Goal: Task Accomplishment & Management: Complete application form

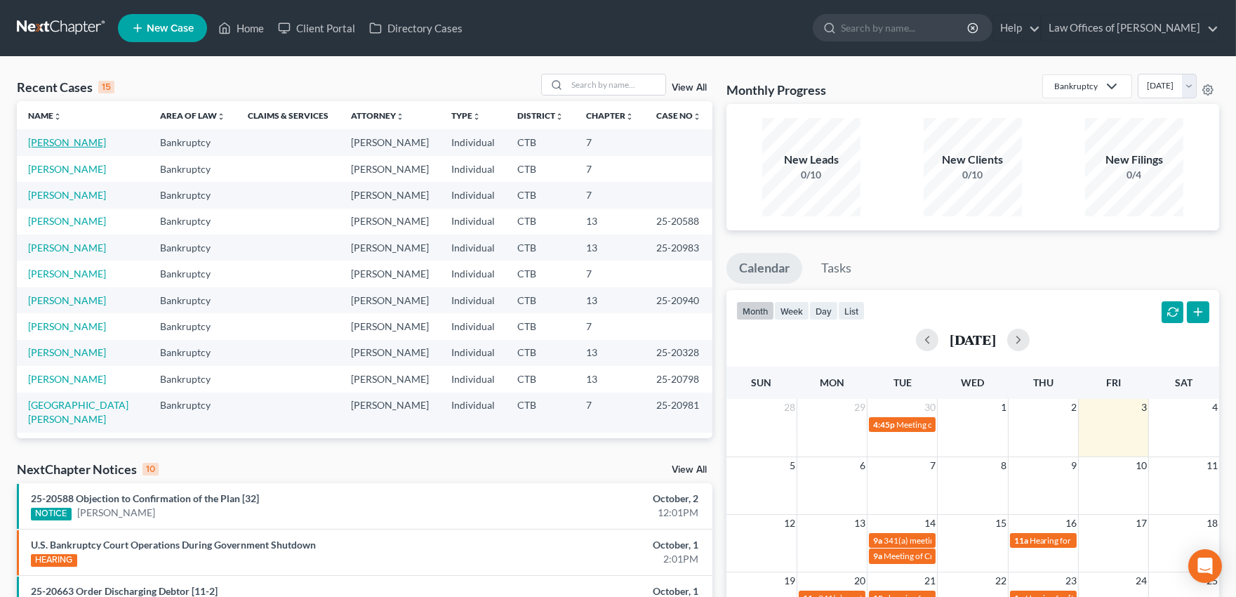
click at [57, 145] on link "[PERSON_NAME]" at bounding box center [67, 142] width 78 height 12
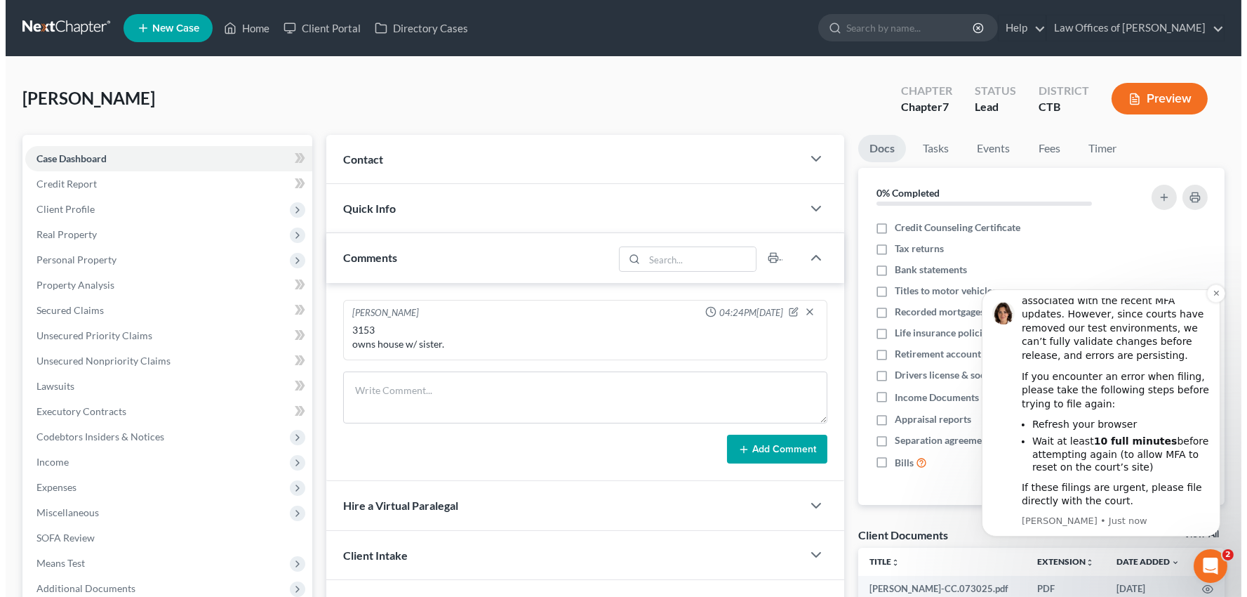
scroll to position [100, 0]
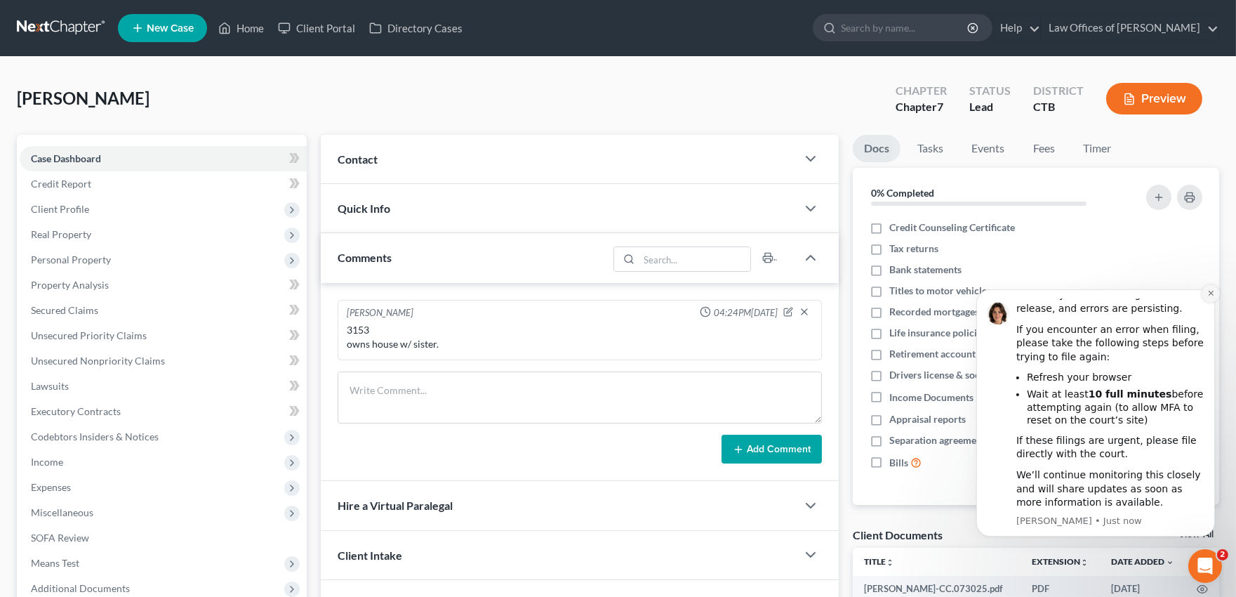
click at [1208, 291] on icon "Dismiss notification" at bounding box center [1211, 293] width 8 height 8
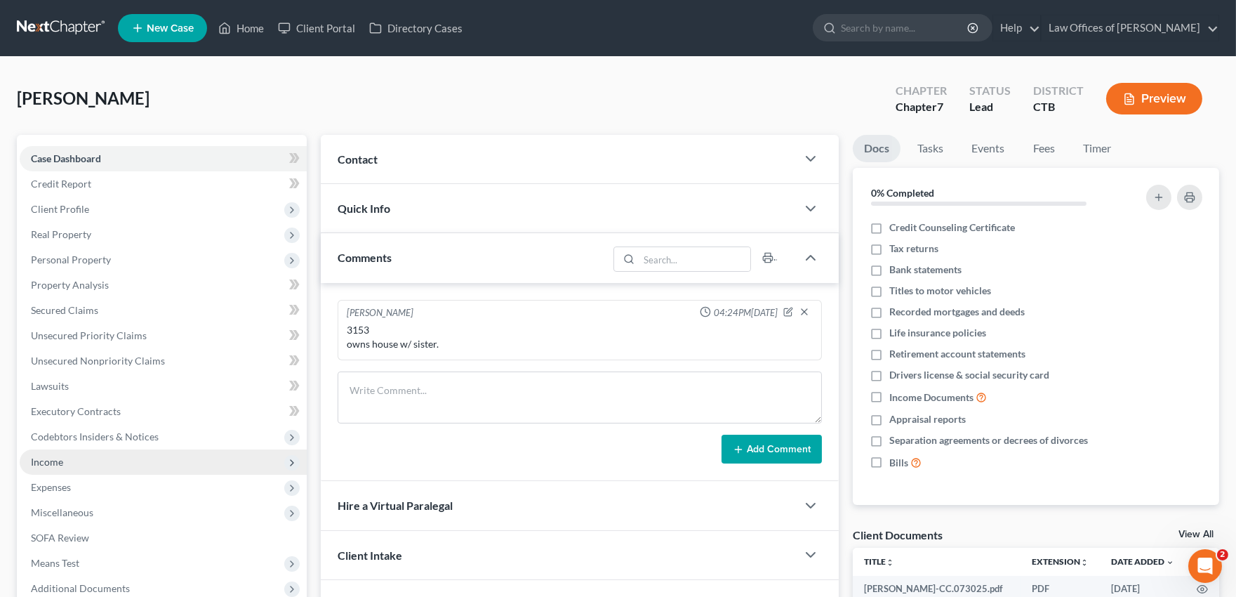
click at [45, 460] on span "Income" at bounding box center [47, 462] width 32 height 12
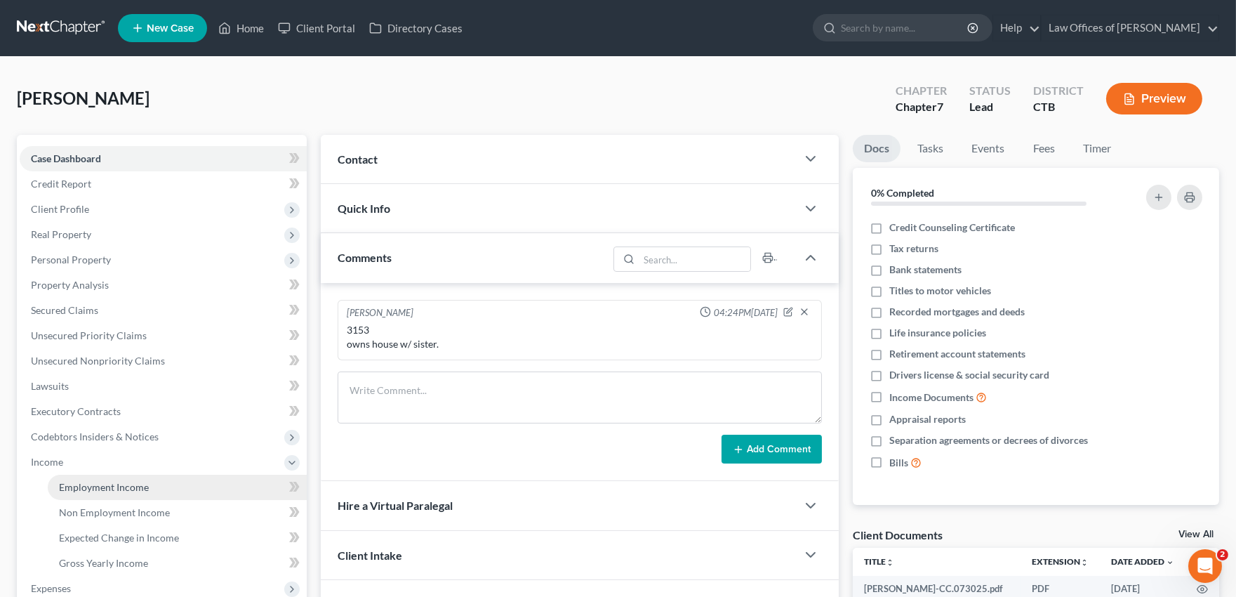
click at [73, 489] on span "Employment Income" at bounding box center [104, 487] width 90 height 12
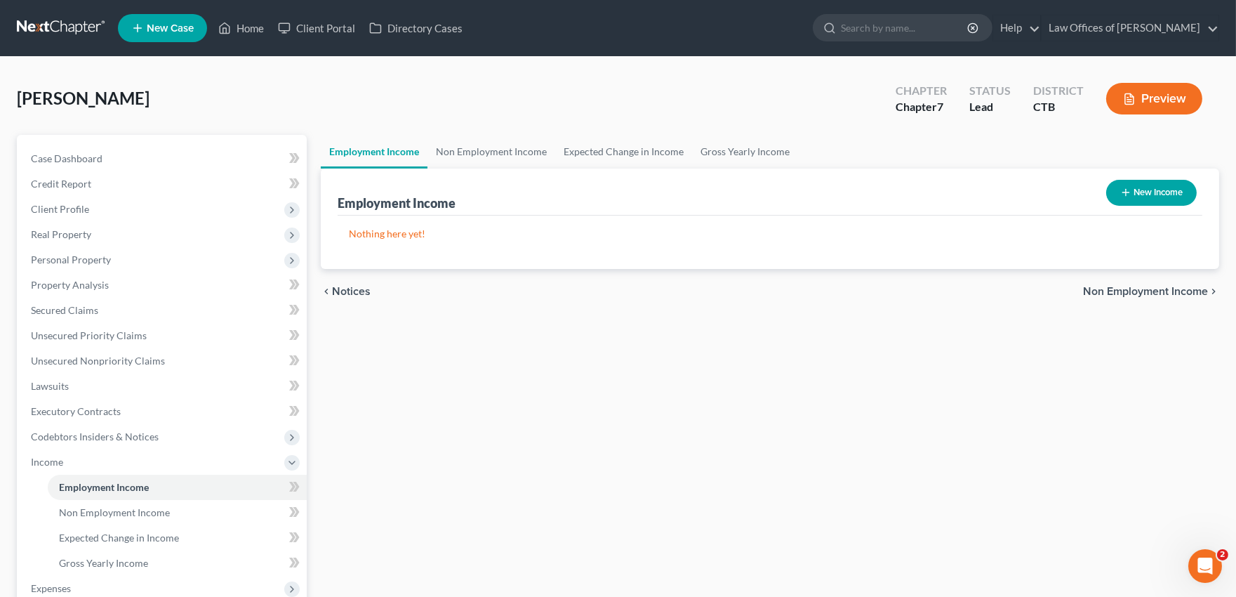
click at [1139, 194] on button "New Income" at bounding box center [1151, 193] width 91 height 26
select select "0"
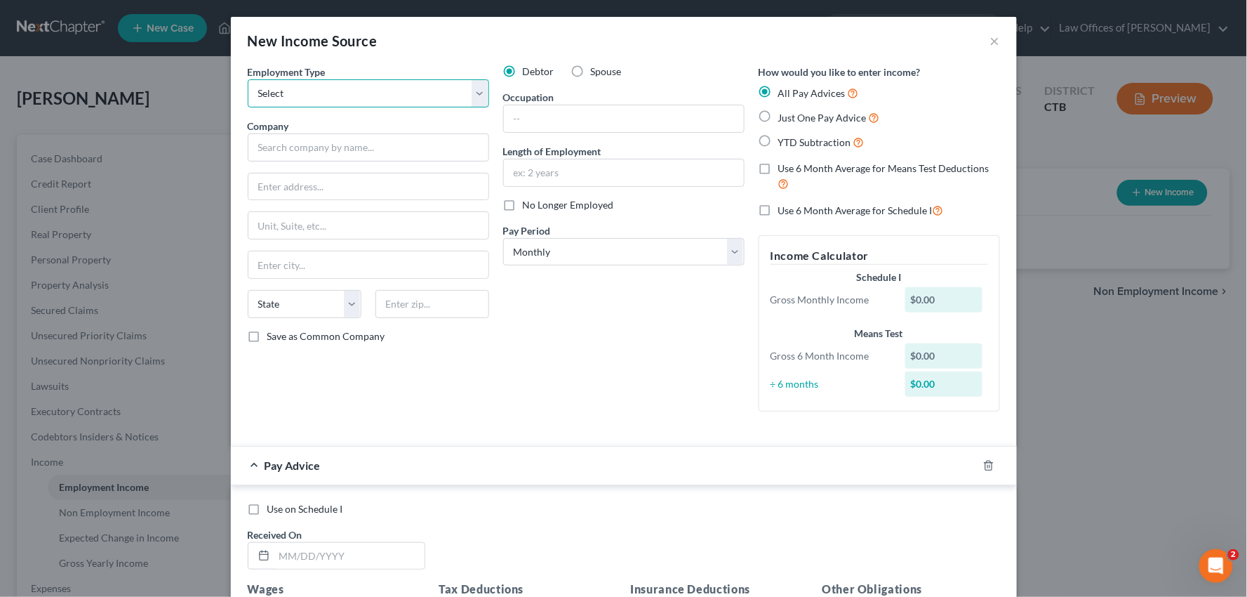
click at [476, 98] on select "Select Full or [DEMOGRAPHIC_DATA] Employment Self Employment" at bounding box center [368, 93] width 241 height 28
select select "0"
click at [248, 79] on select "Select Full or [DEMOGRAPHIC_DATA] Employment Self Employment" at bounding box center [368, 93] width 241 height 28
click at [384, 154] on input "text" at bounding box center [368, 147] width 241 height 28
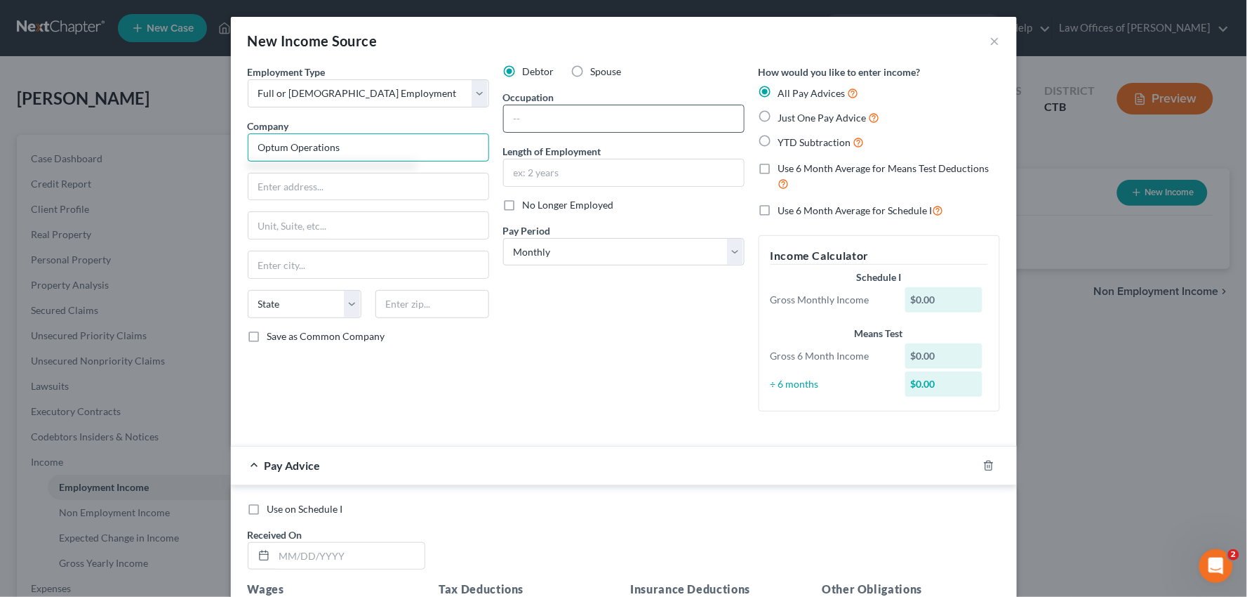
type input "Optum Operations"
click at [533, 115] on input "text" at bounding box center [624, 118] width 240 height 27
type input "Medical Coder"
click at [545, 170] on input "text" at bounding box center [624, 172] width 240 height 27
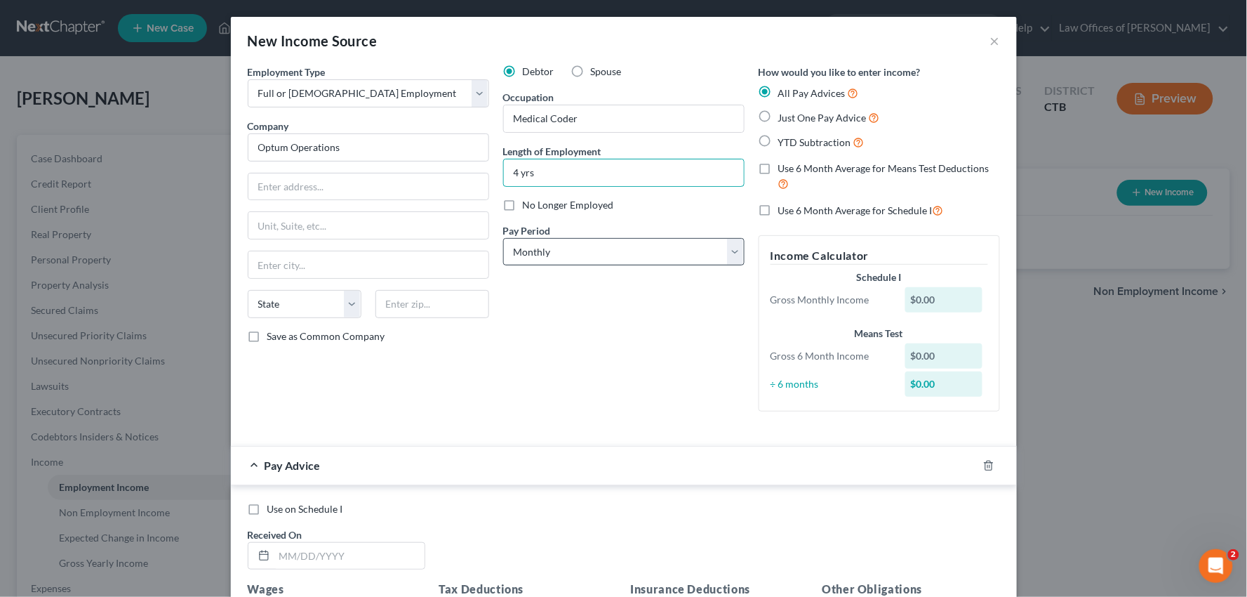
type input "4 yrs"
click at [724, 251] on select "Select Monthly Twice Monthly Every Other Week Weekly" at bounding box center [623, 252] width 241 height 28
select select "2"
click at [503, 238] on select "Select Monthly Twice Monthly Every Other Week Weekly" at bounding box center [623, 252] width 241 height 28
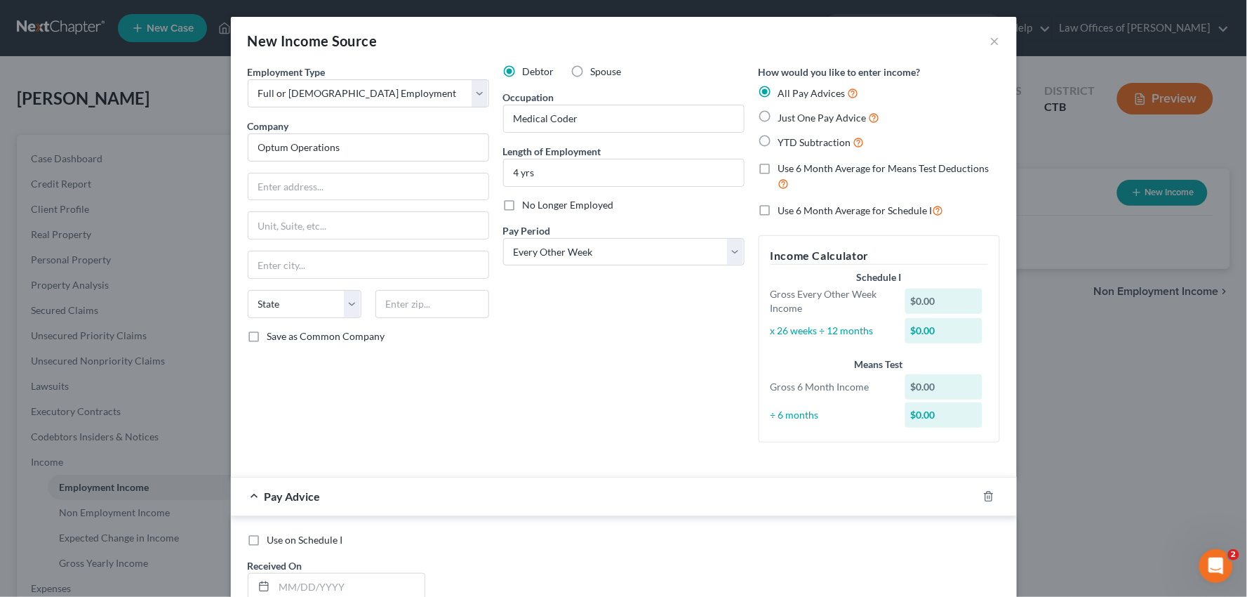
click at [778, 209] on label "Use 6 Month Average for Schedule I" at bounding box center [861, 210] width 166 height 16
click at [784, 209] on input "Use 6 Month Average for Schedule I" at bounding box center [788, 206] width 9 height 9
checkbox input "true"
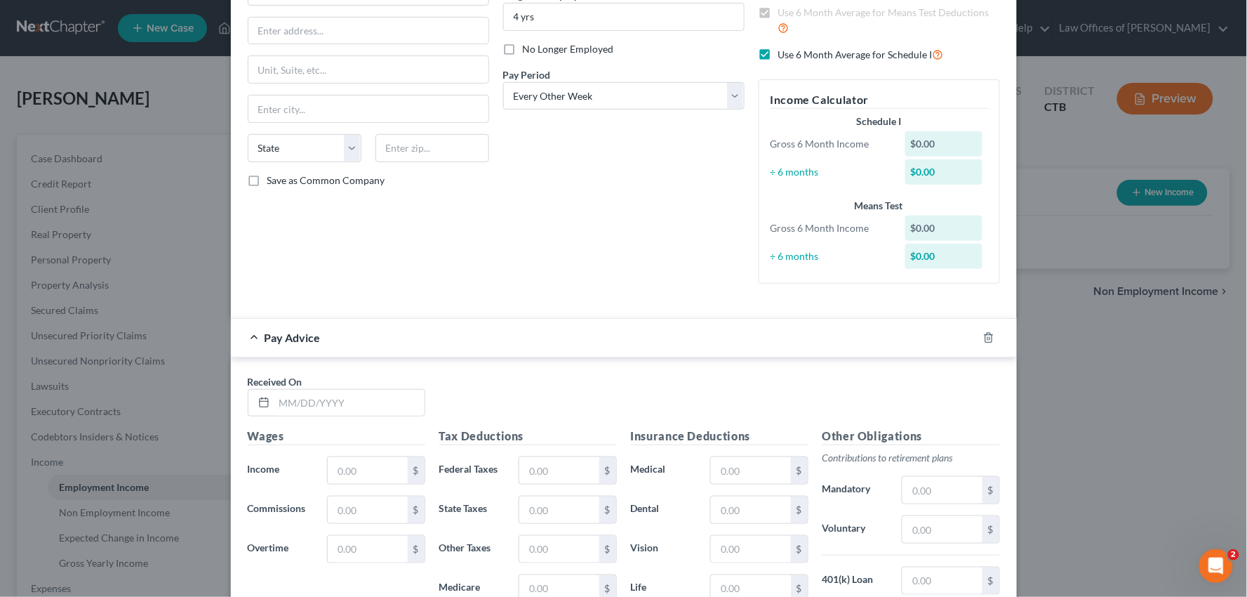
scroll to position [312, 0]
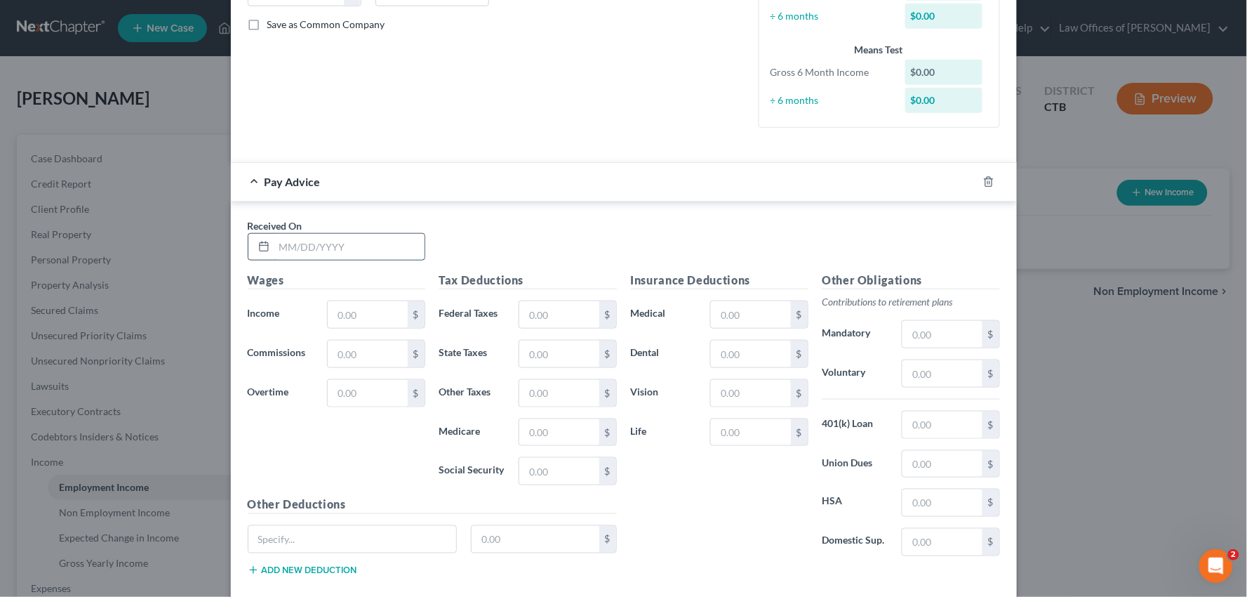
click at [342, 250] on input "text" at bounding box center [349, 247] width 150 height 27
type input "[DATE]"
click at [361, 317] on input "text" at bounding box center [367, 314] width 79 height 27
type input "2,424.00"
click at [544, 316] on input "text" at bounding box center [558, 314] width 79 height 27
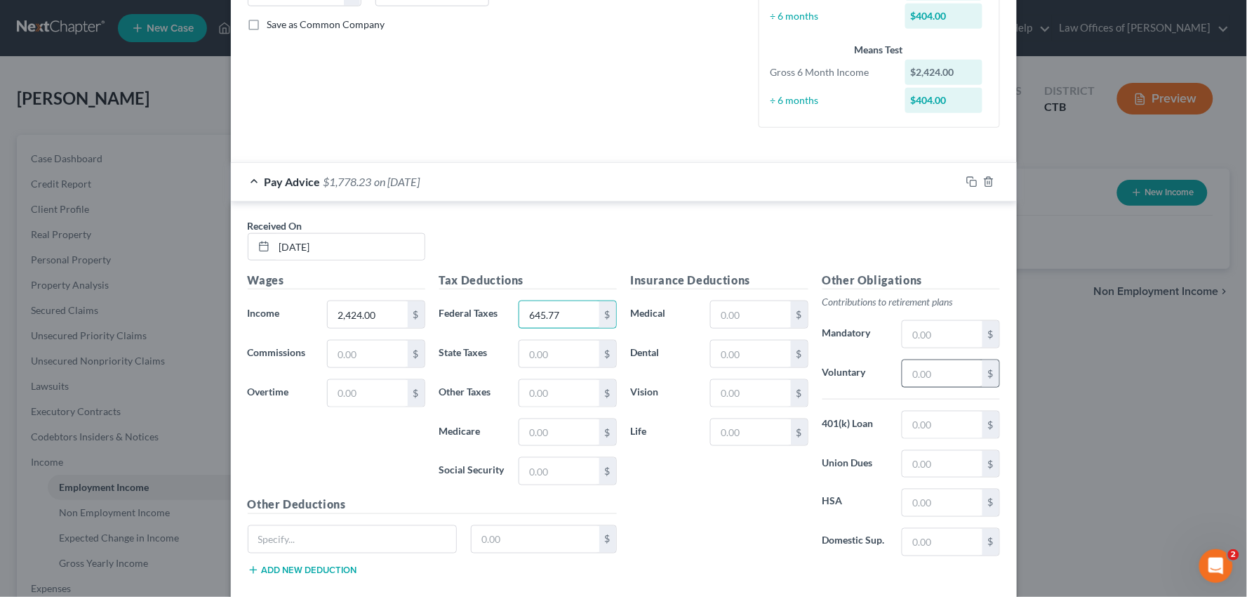
type input "645.77"
click at [917, 370] on input "text" at bounding box center [942, 373] width 79 height 27
type input "96.96"
click at [755, 319] on input "text" at bounding box center [750, 314] width 79 height 27
type input "45.00"
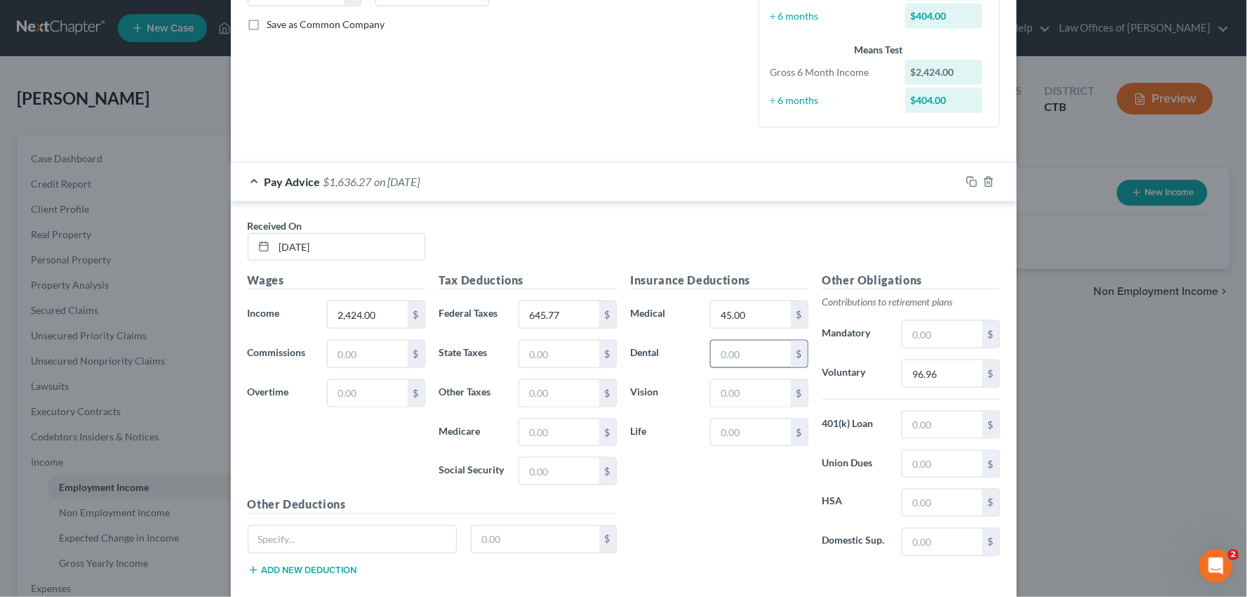
click at [747, 354] on input "text" at bounding box center [750, 353] width 79 height 27
type input "12.40"
click at [732, 400] on input "text" at bounding box center [750, 393] width 79 height 27
type input "5.88"
click at [922, 511] on input "text" at bounding box center [942, 502] width 79 height 27
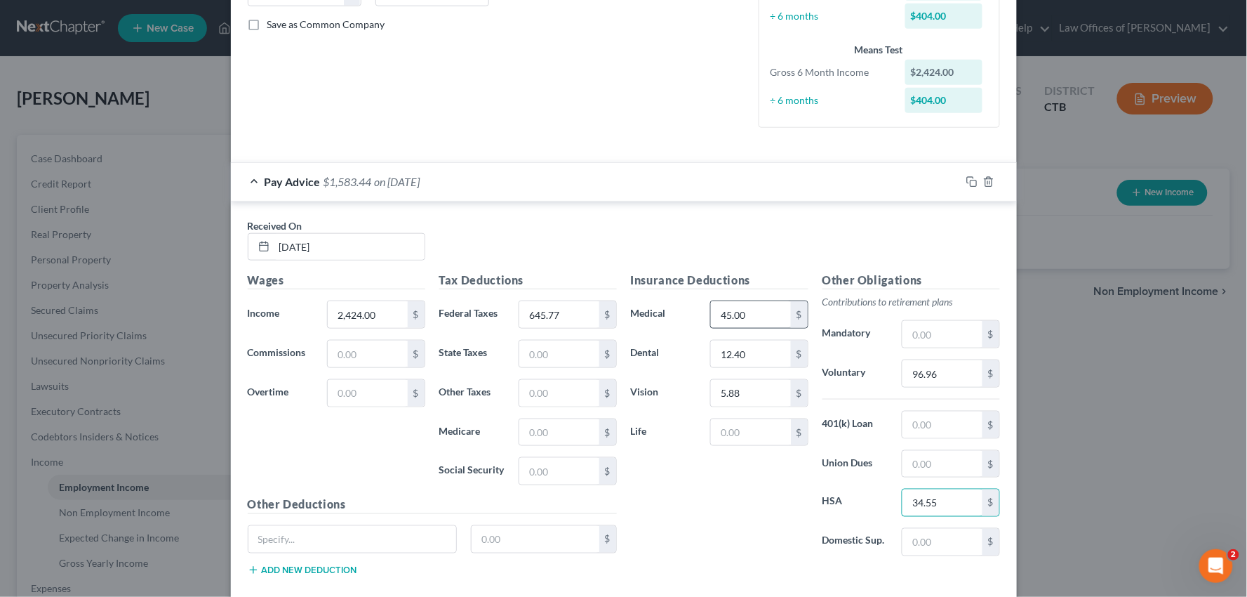
type input "34.55"
click at [724, 319] on input "45.00" at bounding box center [750, 314] width 79 height 27
click at [727, 316] on input "45.00" at bounding box center [750, 314] width 79 height 27
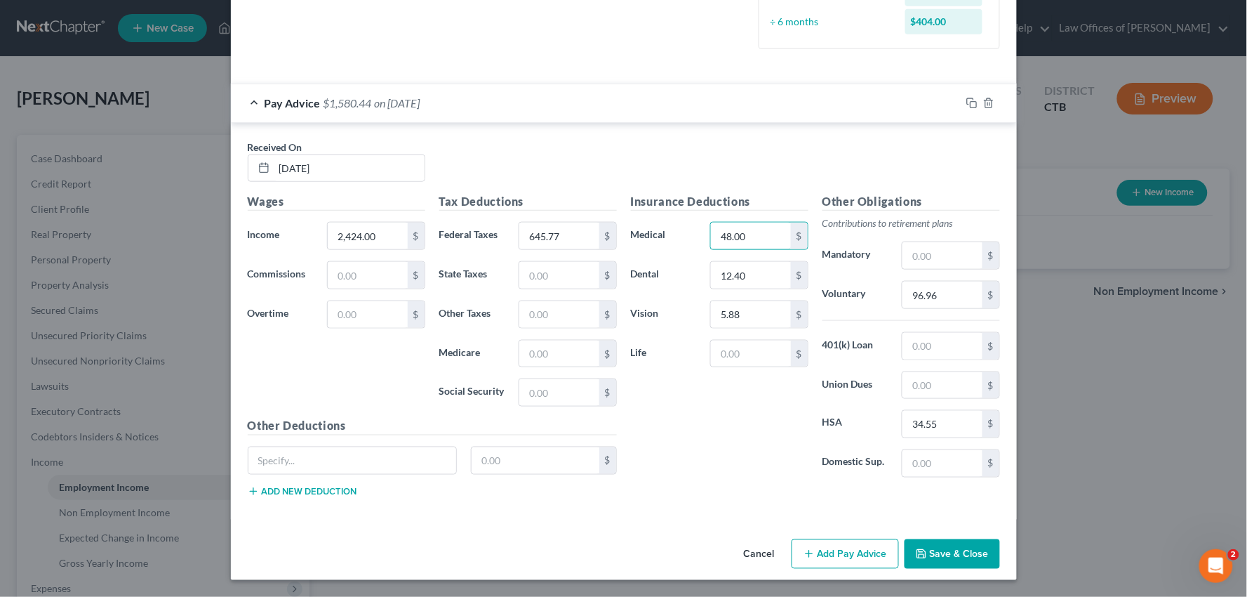
type input "48.00"
click at [949, 545] on button "Save & Close" at bounding box center [952, 553] width 95 height 29
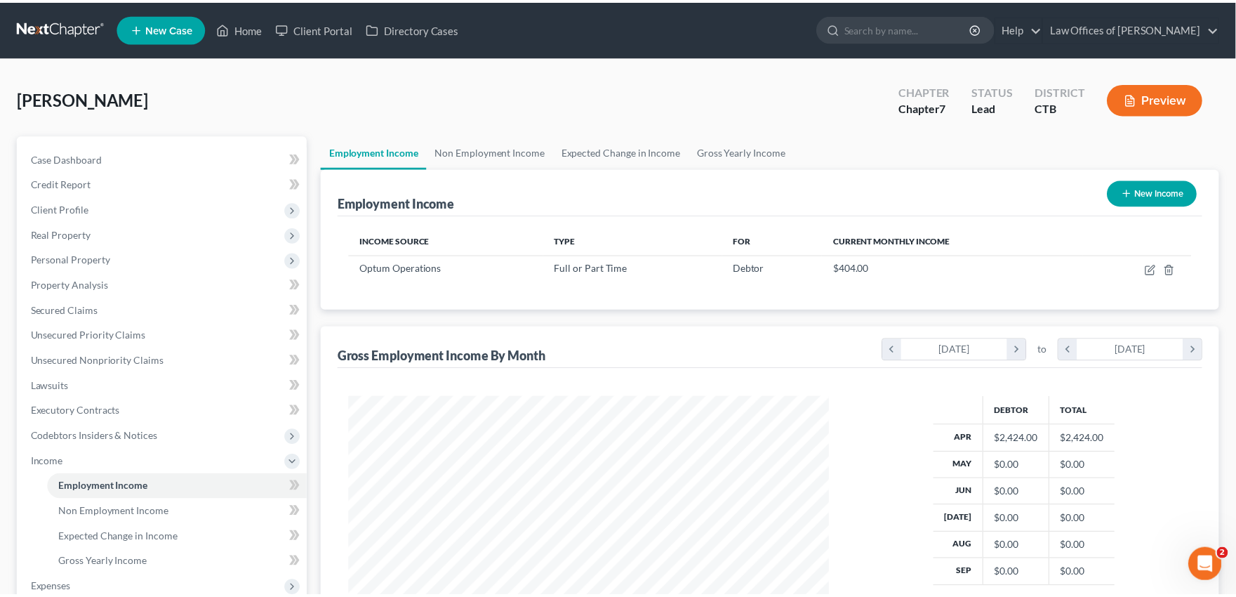
scroll to position [251, 508]
